Goal: Information Seeking & Learning: Check status

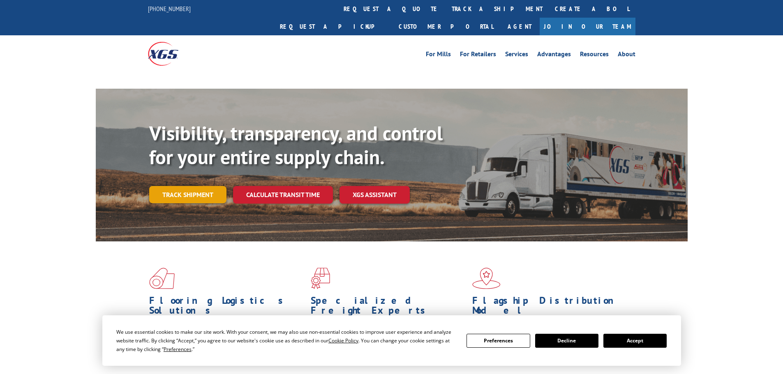
click at [202, 186] on link "Track shipment" at bounding box center [187, 194] width 77 height 17
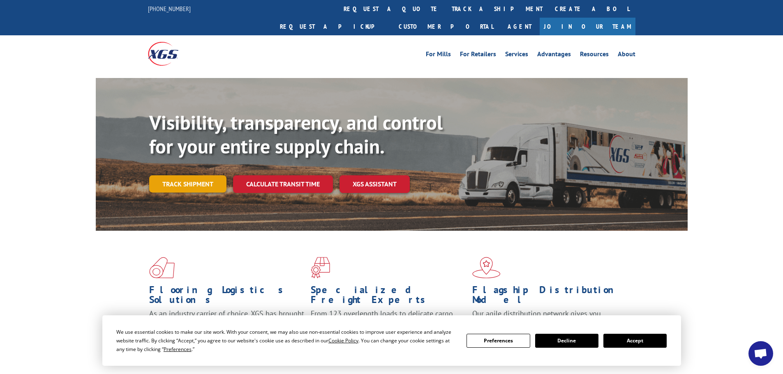
click at [204, 177] on div "Visibility, transparency, and control for your entire supply chain. Track shipm…" at bounding box center [418, 168] width 538 height 115
click at [204, 175] on link "Track shipment" at bounding box center [187, 183] width 77 height 17
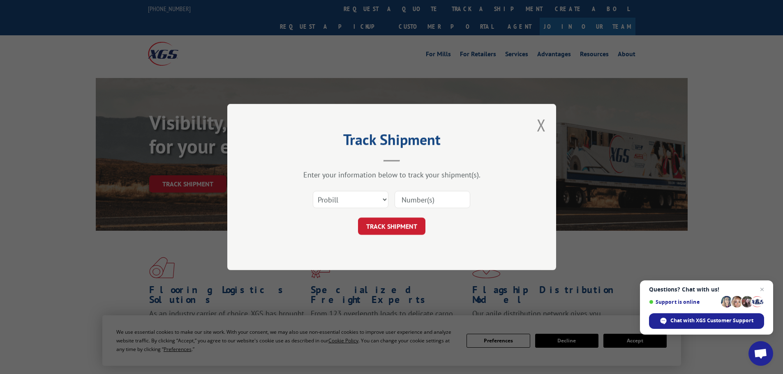
click at [411, 199] on input at bounding box center [433, 199] width 76 height 17
paste input "17596534"
type input "17596534"
click at [396, 228] on button "TRACK SHIPMENT" at bounding box center [391, 226] width 67 height 17
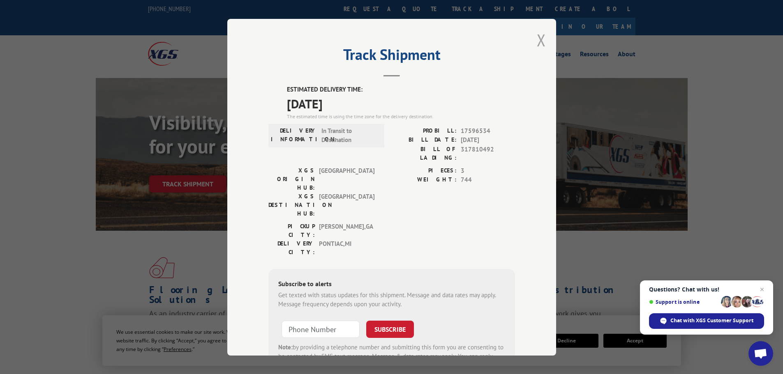
click at [539, 38] on button "Close modal" at bounding box center [541, 40] width 9 height 22
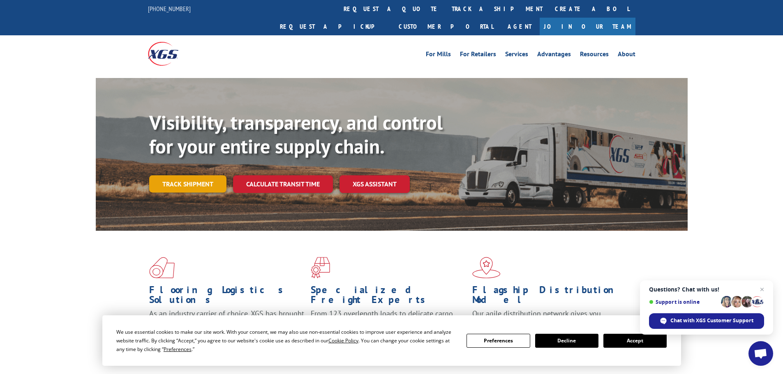
click at [188, 175] on link "Track shipment" at bounding box center [187, 183] width 77 height 17
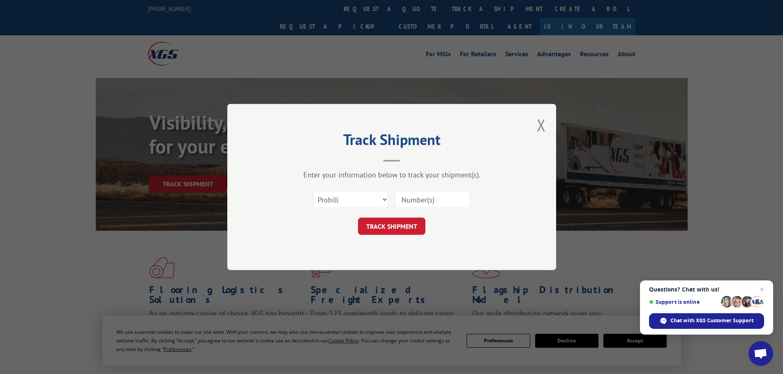
click at [408, 198] on input at bounding box center [433, 199] width 76 height 17
paste input "17597618"
type input "17597618"
click at [388, 223] on button "TRACK SHIPMENT" at bounding box center [391, 226] width 67 height 17
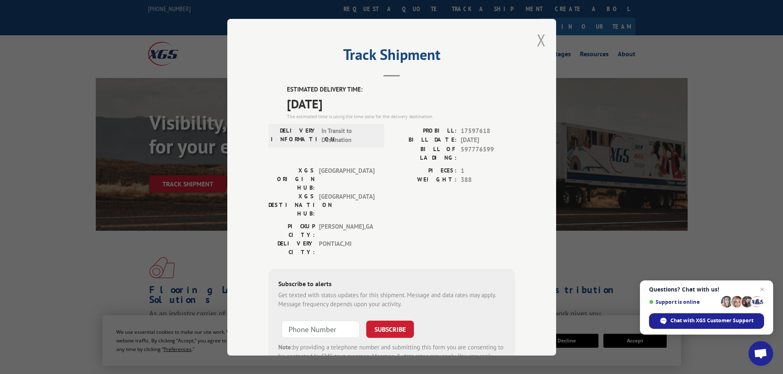
click at [540, 38] on button "Close modal" at bounding box center [541, 40] width 9 height 22
